Goal: Information Seeking & Learning: Find specific fact

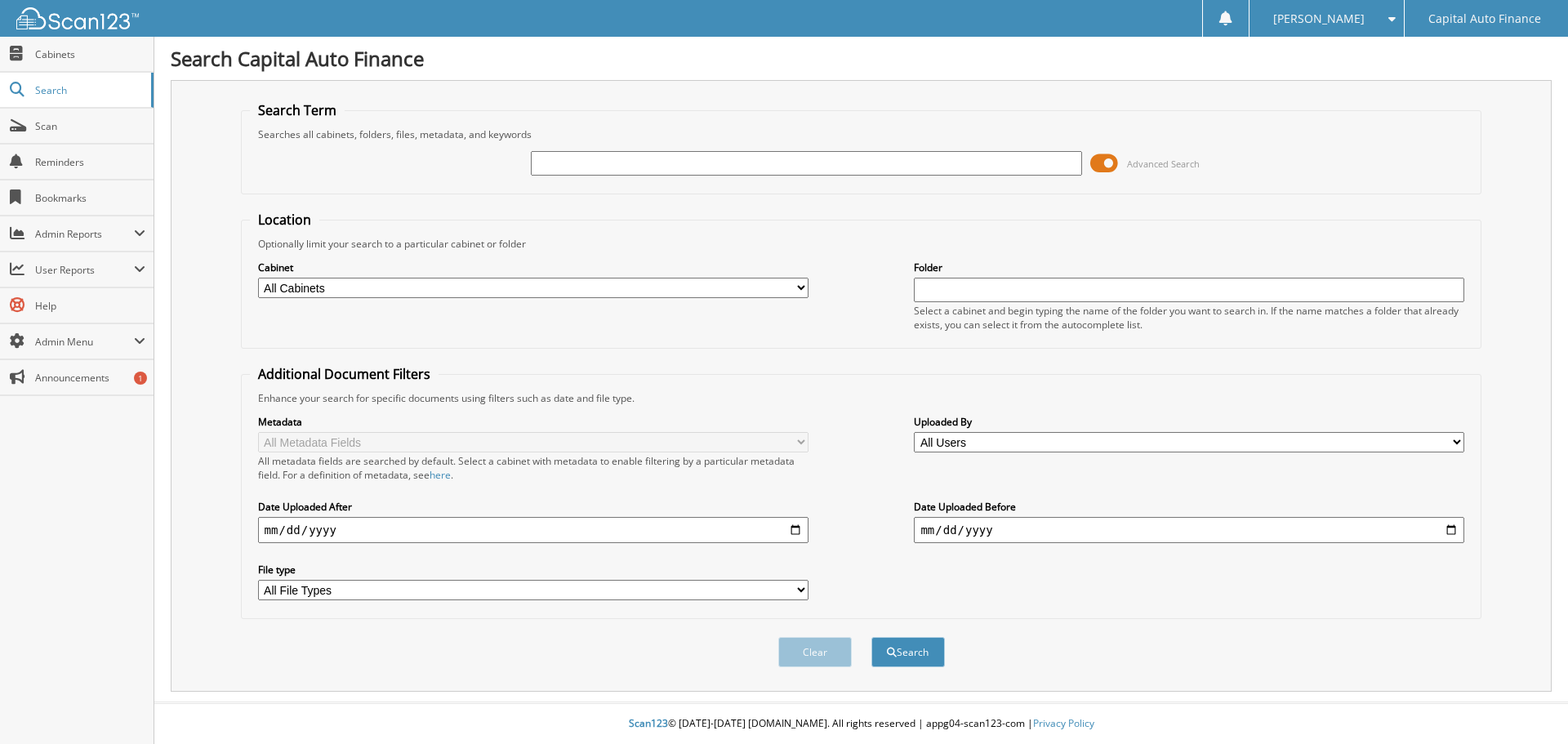
click at [699, 163] on input "text" at bounding box center [805, 163] width 550 height 24
type input "18389893"
click at [914, 657] on button "Search" at bounding box center [907, 652] width 73 height 30
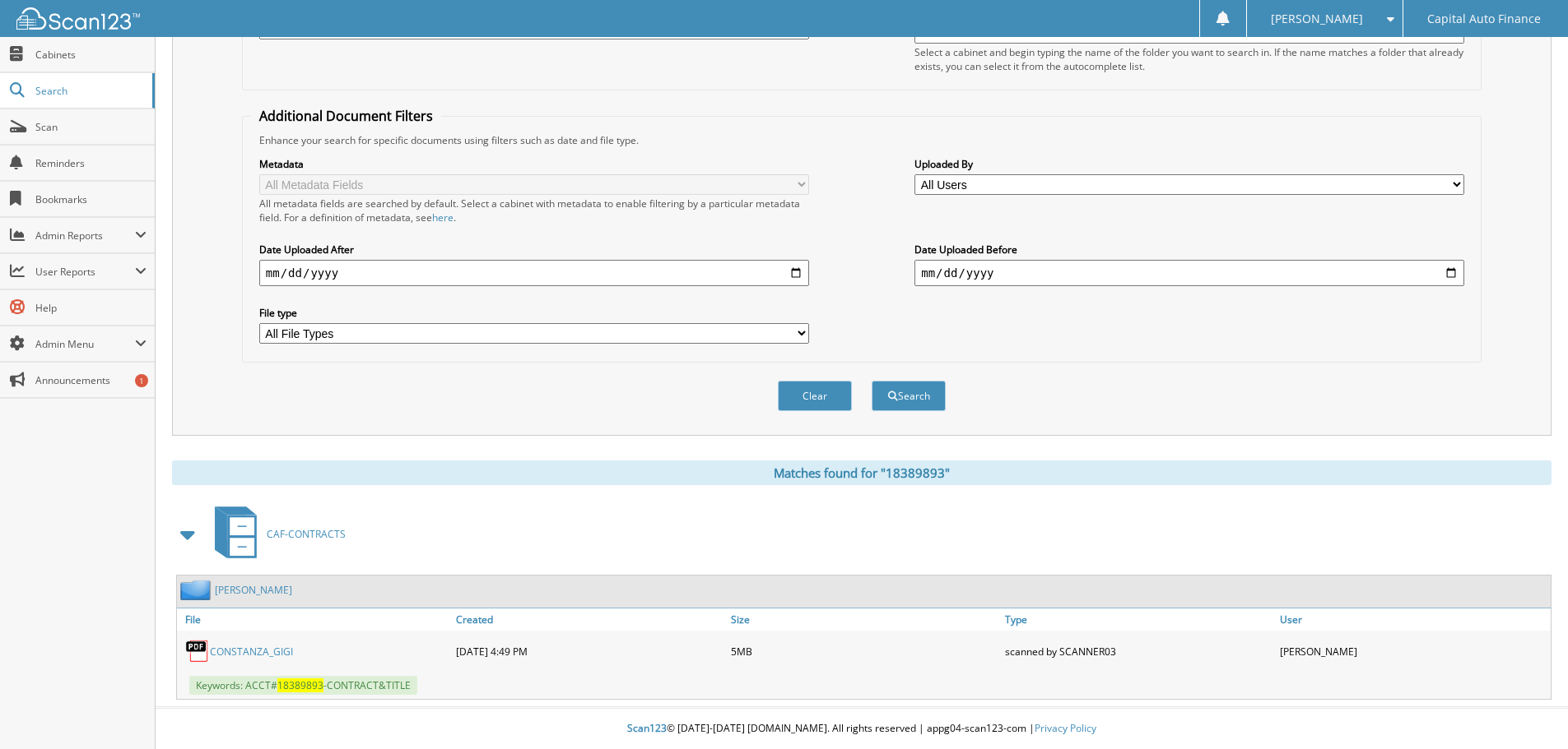
click at [270, 591] on link "[PERSON_NAME]" at bounding box center [253, 590] width 77 height 14
